Goal: Navigation & Orientation: Find specific page/section

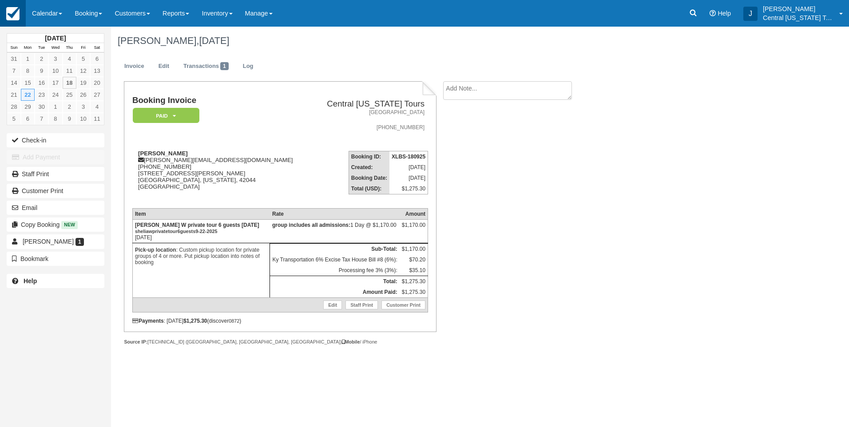
click at [11, 12] on img at bounding box center [12, 13] width 13 height 13
